Goal: Task Accomplishment & Management: Manage account settings

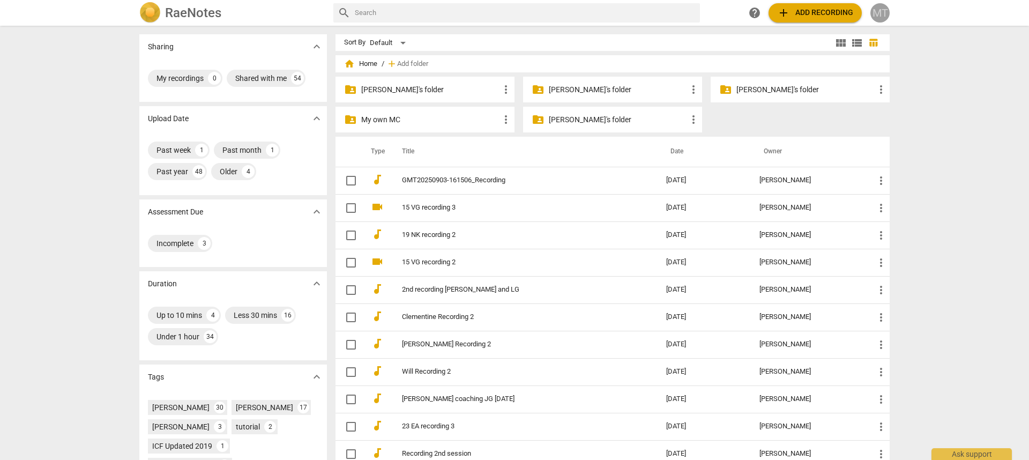
click at [886, 16] on div "MT" at bounding box center [879, 12] width 19 height 19
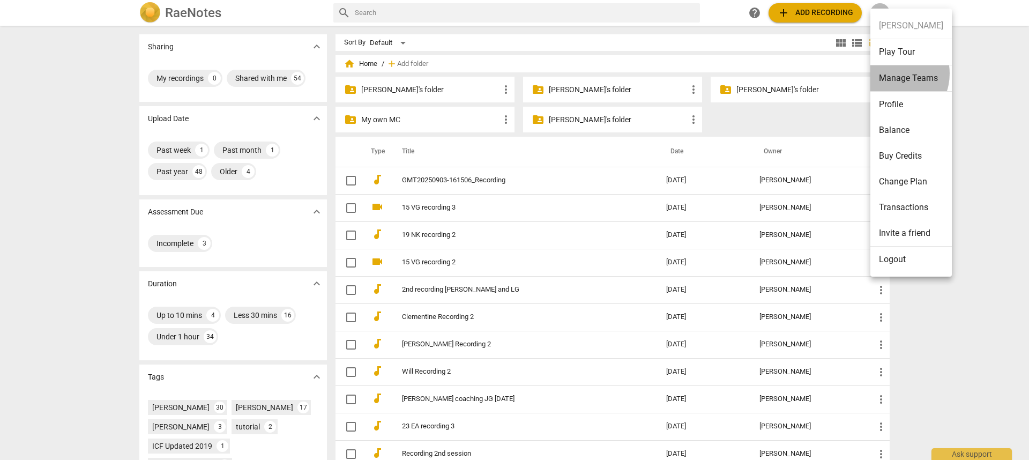
click at [891, 73] on li "Manage Teams" at bounding box center [910, 78] width 81 height 26
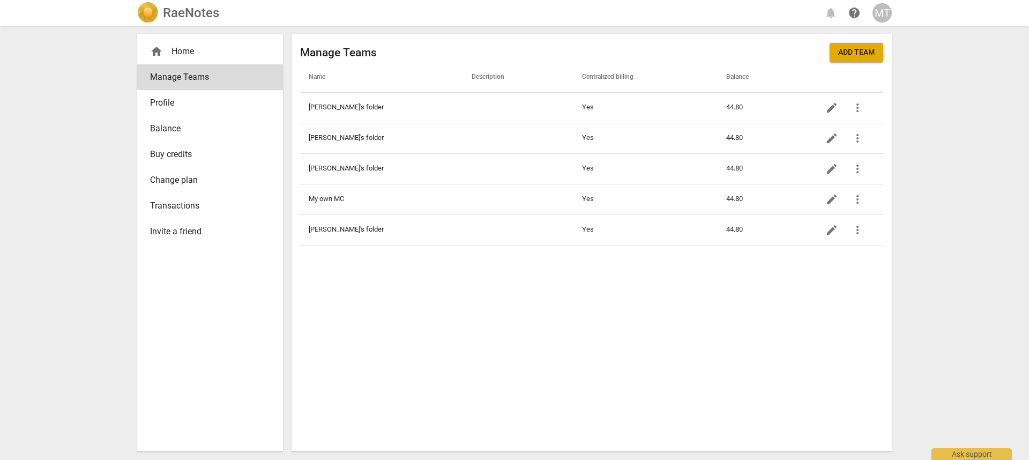
click at [864, 54] on span "Add team" at bounding box center [856, 52] width 36 height 11
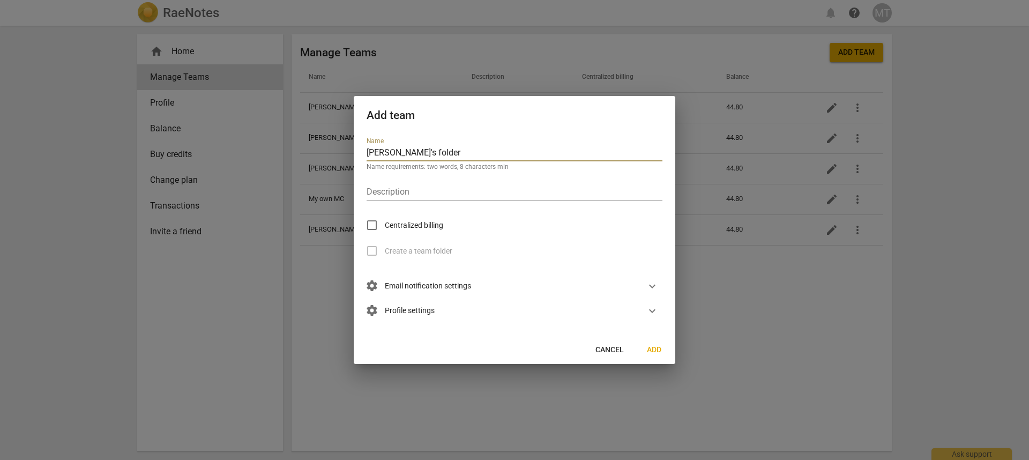
type input "[PERSON_NAME]'s folder"
click at [432, 230] on span "Centralized billing" at bounding box center [414, 225] width 58 height 11
click at [385, 230] on input "Centralized billing" at bounding box center [372, 225] width 26 height 26
checkbox input "true"
click at [449, 284] on span "settings Email notification settings" at bounding box center [419, 286] width 105 height 12
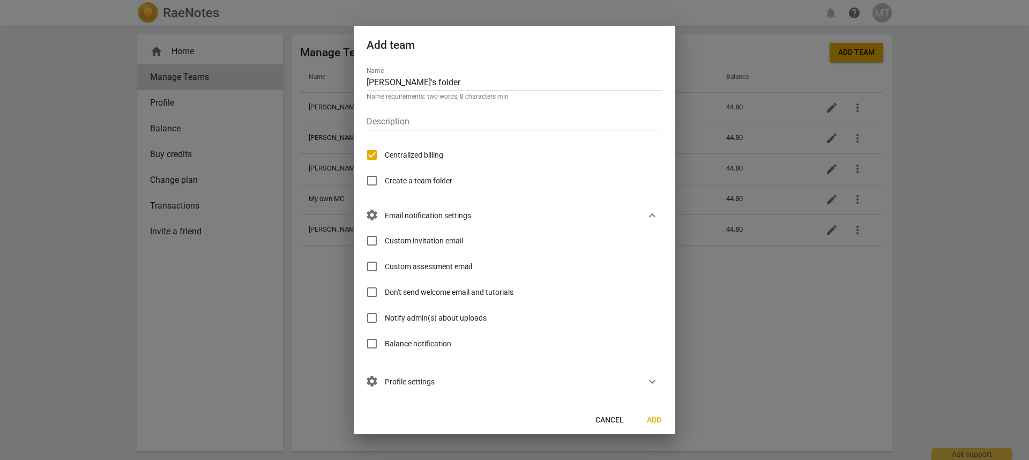
click at [453, 239] on span "Custom invitation email" at bounding box center [424, 240] width 78 height 11
click at [385, 239] on input "Custom invitation email" at bounding box center [372, 241] width 26 height 26
checkbox input "true"
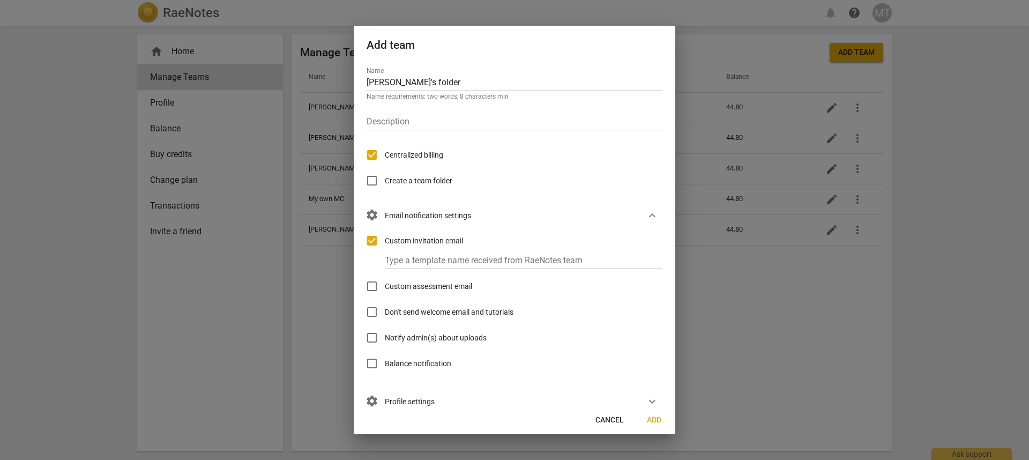
click at [459, 278] on label "Custom assessment email" at bounding box center [415, 286] width 113 height 26
click at [385, 278] on input "Custom assessment email" at bounding box center [372, 286] width 26 height 26
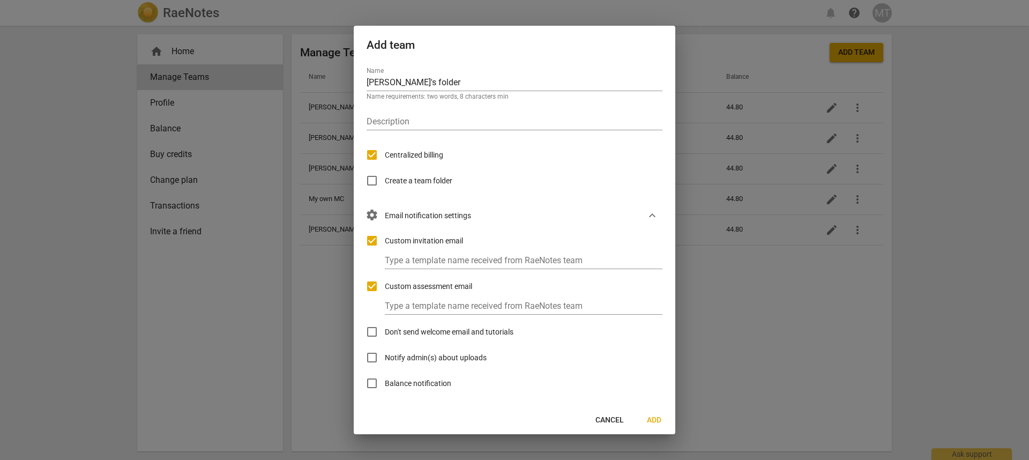
click at [455, 281] on span "Custom assessment email" at bounding box center [428, 286] width 87 height 11
click at [385, 281] on input "Custom assessment email" at bounding box center [372, 286] width 26 height 26
checkbox input "false"
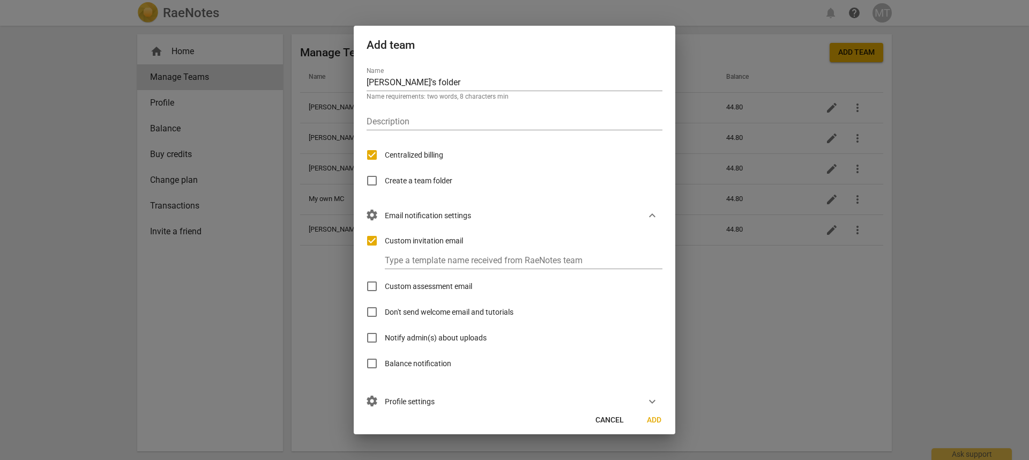
click at [456, 248] on div "Type a template name received from RaeNotes team" at bounding box center [528, 257] width 287 height 24
click at [457, 243] on span "Custom invitation email" at bounding box center [424, 240] width 78 height 11
click at [385, 243] on input "Custom invitation email" at bounding box center [372, 241] width 26 height 26
checkbox input "false"
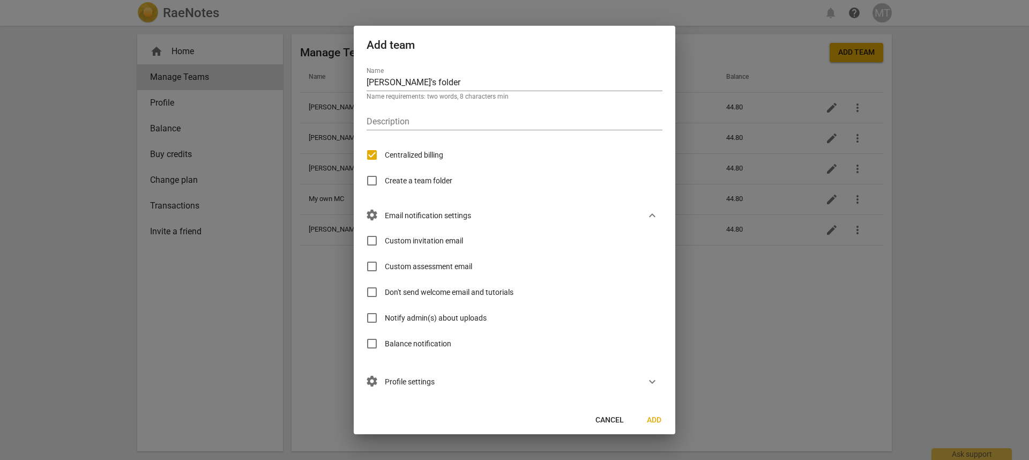
click at [424, 387] on div "settings Profile settings expand_more" at bounding box center [510, 381] width 304 height 25
click at [426, 384] on span "settings Profile settings" at bounding box center [401, 382] width 68 height 12
click at [653, 422] on span "Add" at bounding box center [653, 420] width 17 height 11
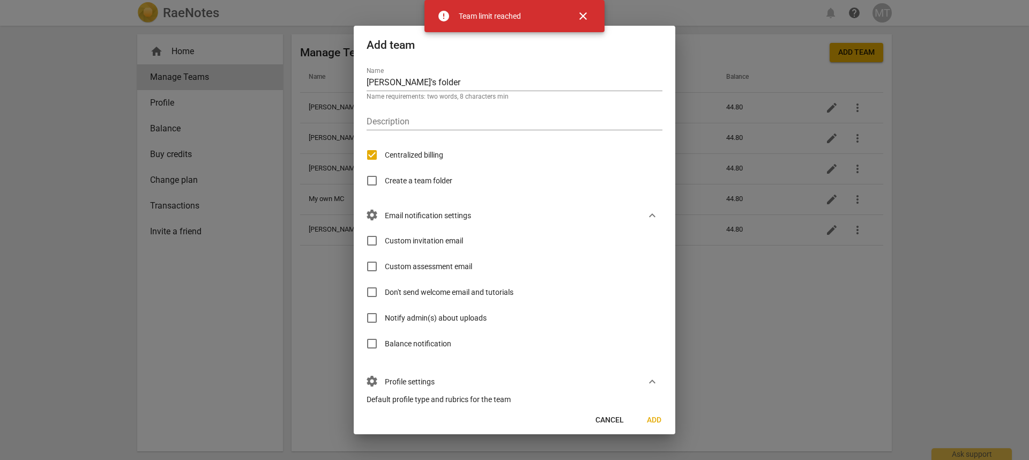
click at [653, 422] on span "Add" at bounding box center [653, 420] width 17 height 11
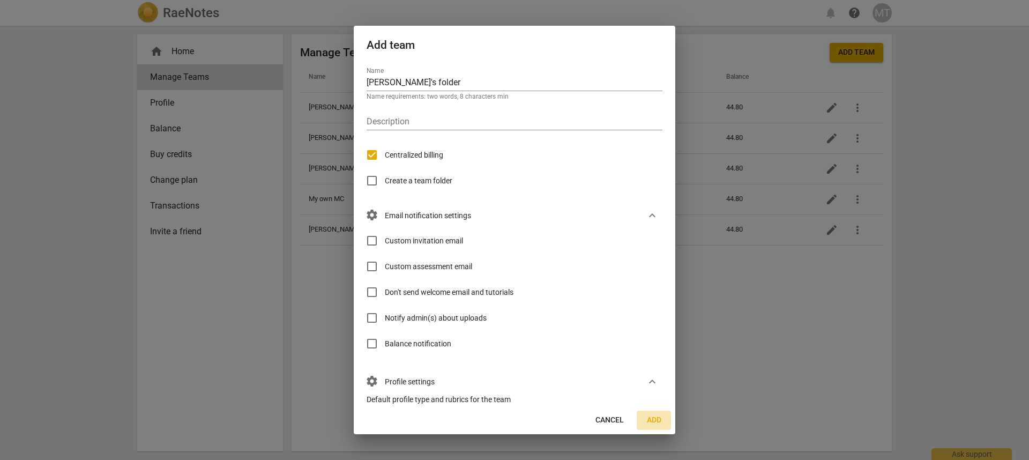
click at [654, 415] on span "Add" at bounding box center [653, 420] width 17 height 11
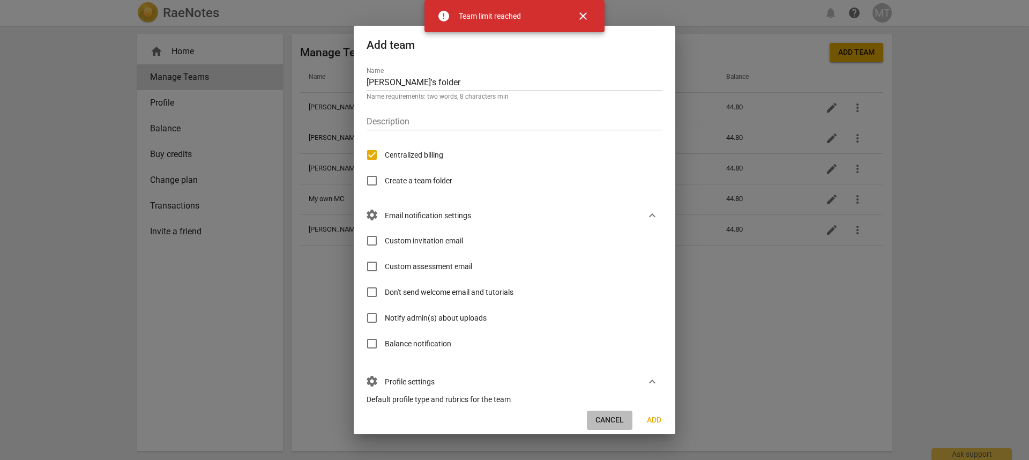
click at [606, 421] on span "Cancel" at bounding box center [609, 420] width 28 height 11
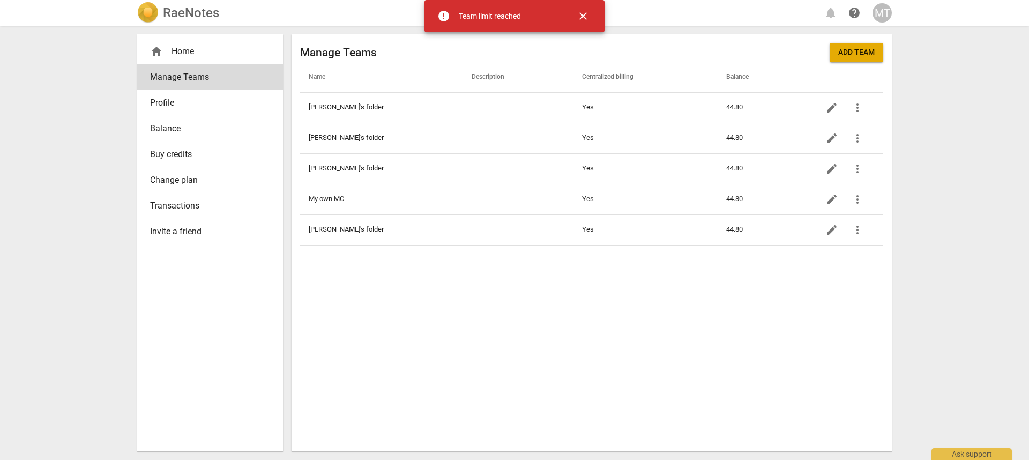
click at [167, 128] on span "Balance" at bounding box center [205, 128] width 111 height 13
